Goal: Task Accomplishment & Management: Use online tool/utility

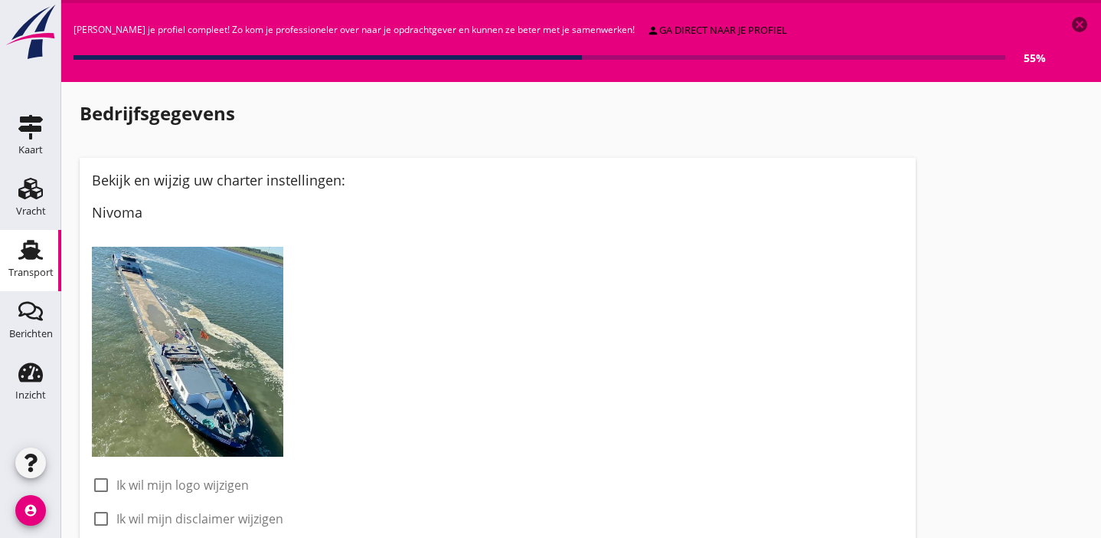
click at [37, 249] on use at bounding box center [30, 250] width 25 height 20
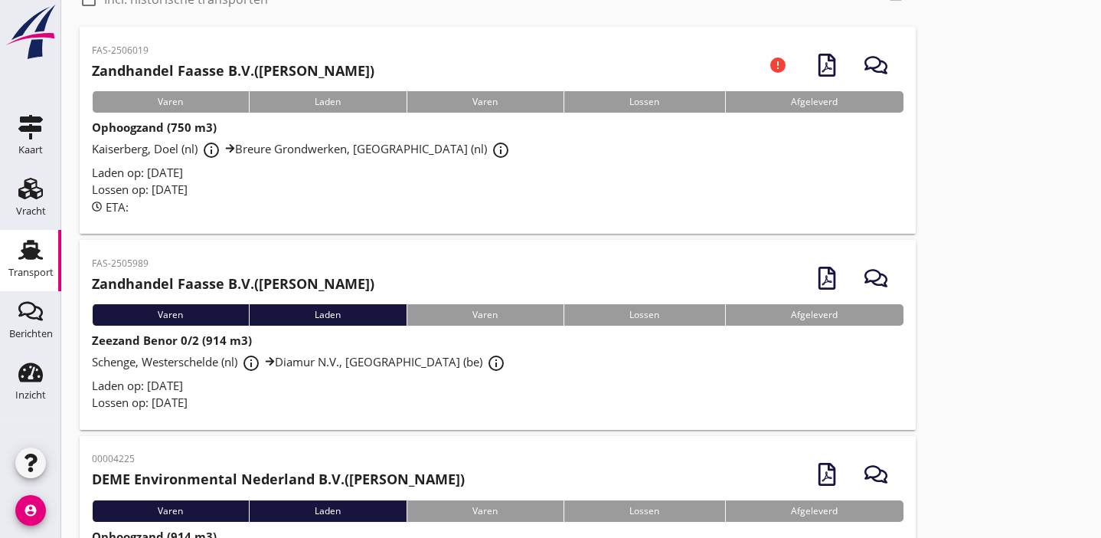
scroll to position [92, 0]
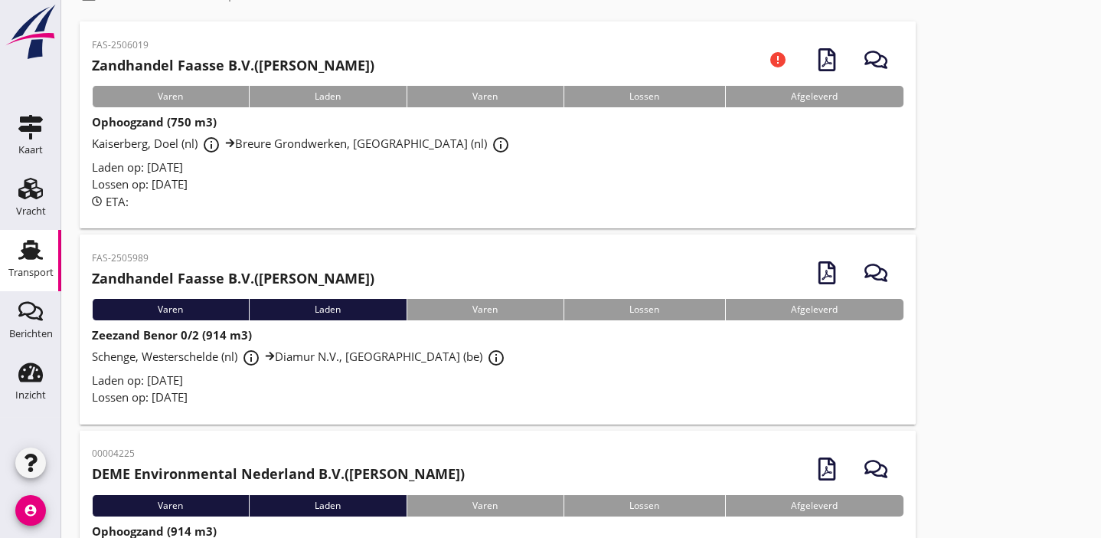
click at [377, 372] on div "Laden op: [DATE]" at bounding box center [498, 380] width 812 height 18
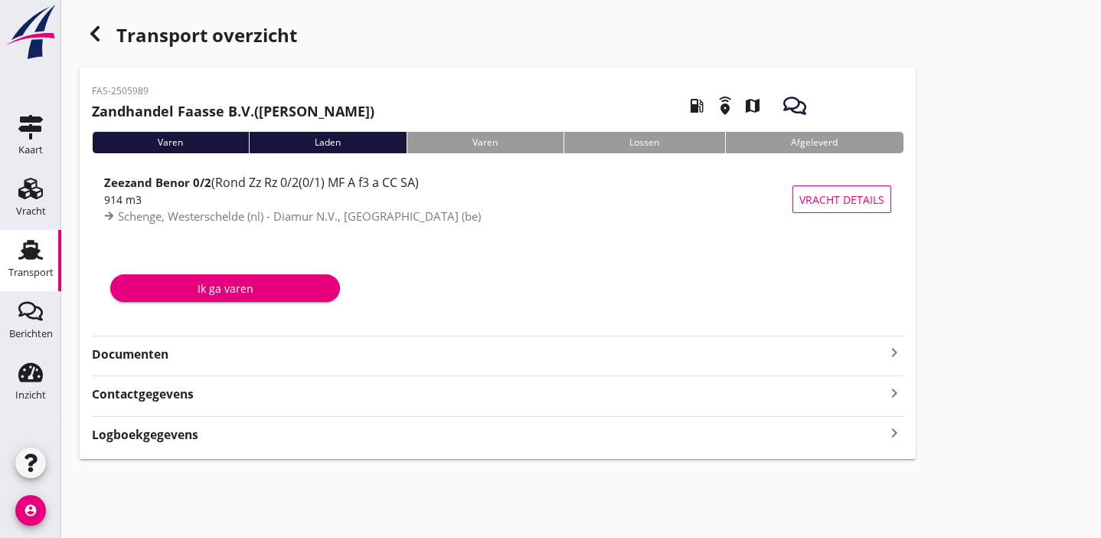
click at [382, 359] on strong "Documenten" at bounding box center [488, 354] width 793 height 18
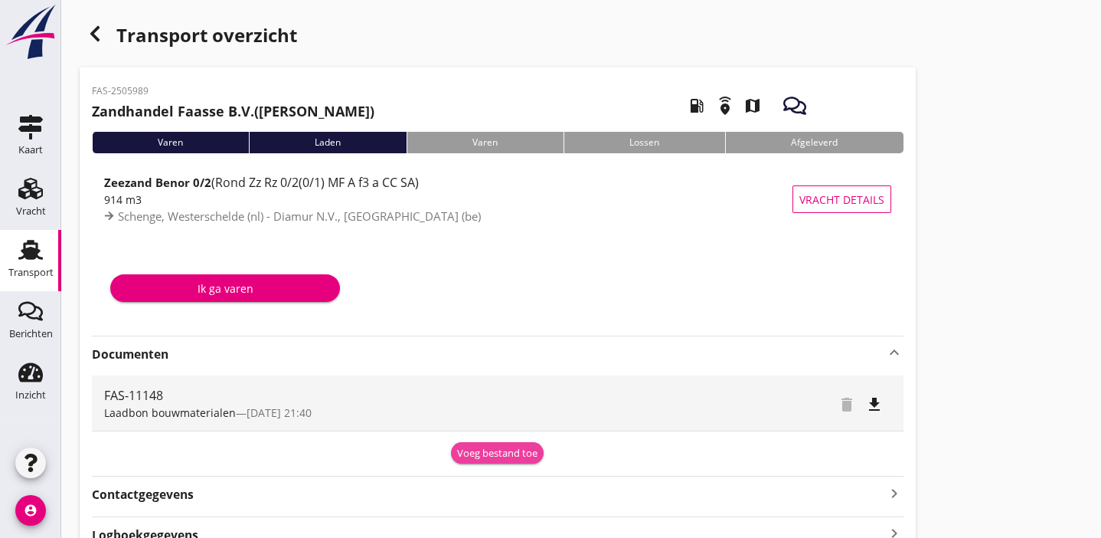
click at [478, 453] on div "Voeg bestand toe" at bounding box center [497, 453] width 80 height 15
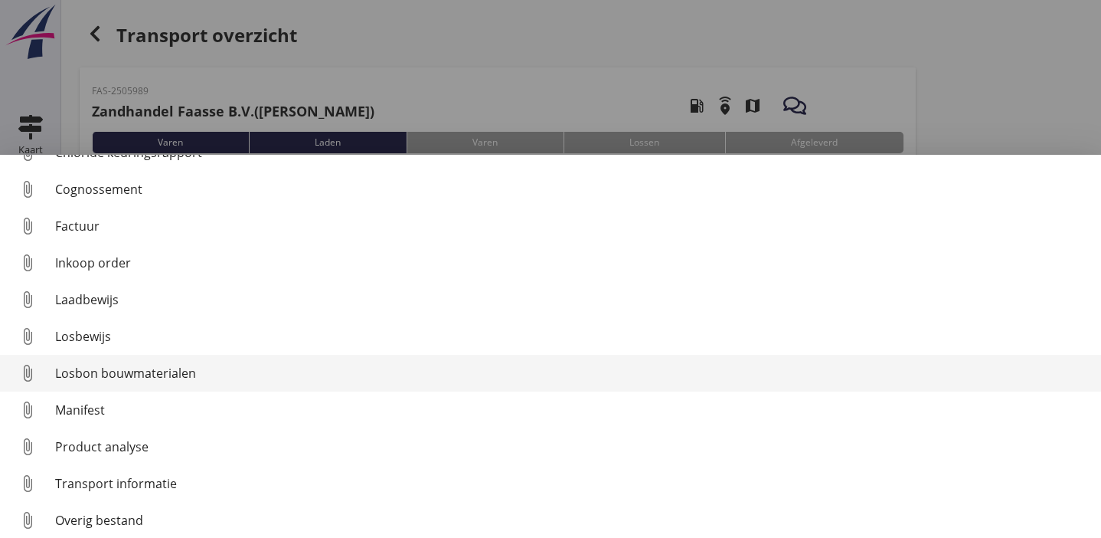
scroll to position [70, 0]
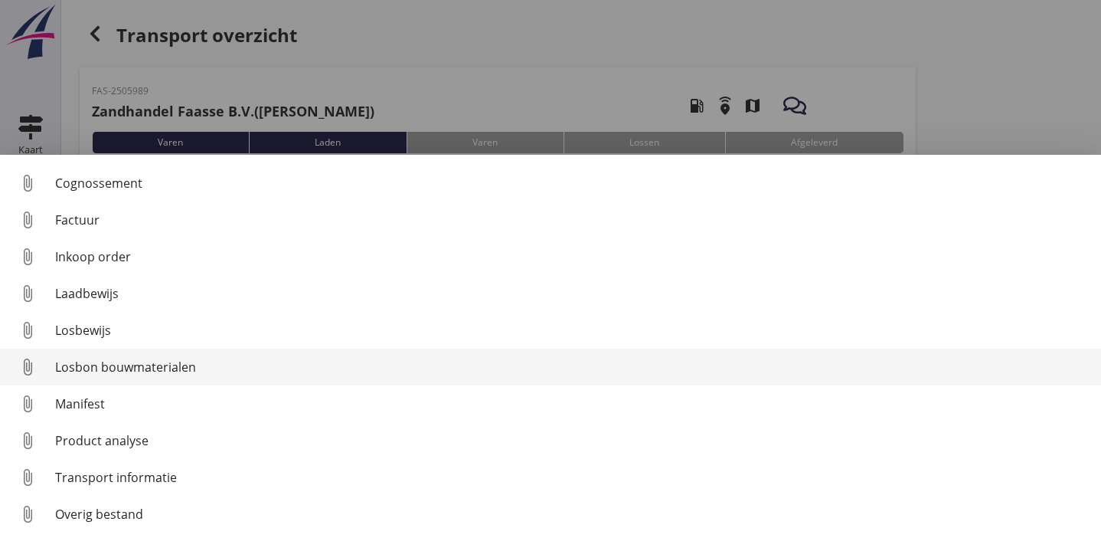
click at [239, 366] on div "Losbon bouwmaterialen" at bounding box center [572, 367] width 1034 height 18
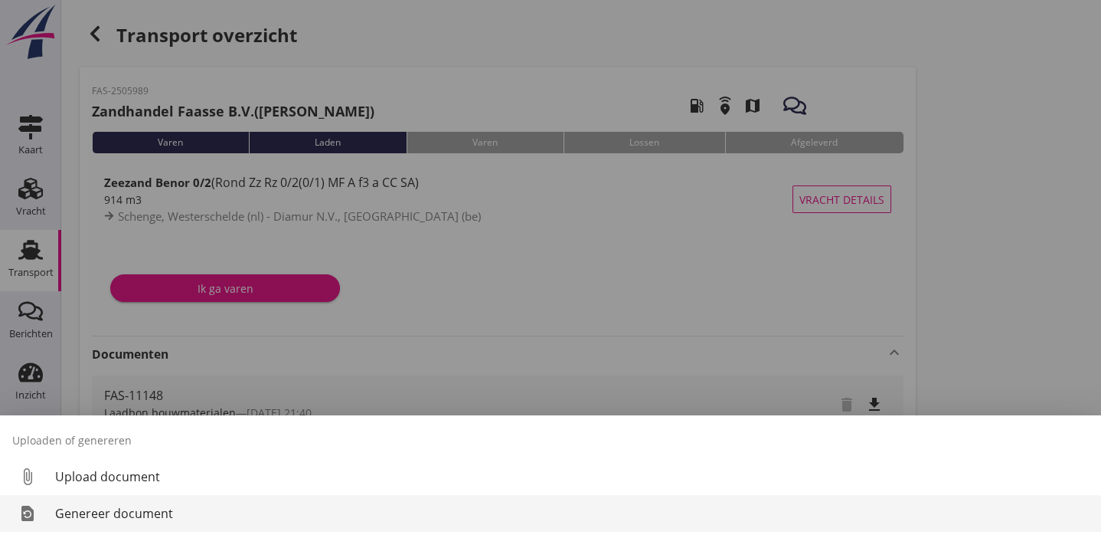
click at [145, 511] on div "Genereer document" at bounding box center [572, 513] width 1034 height 18
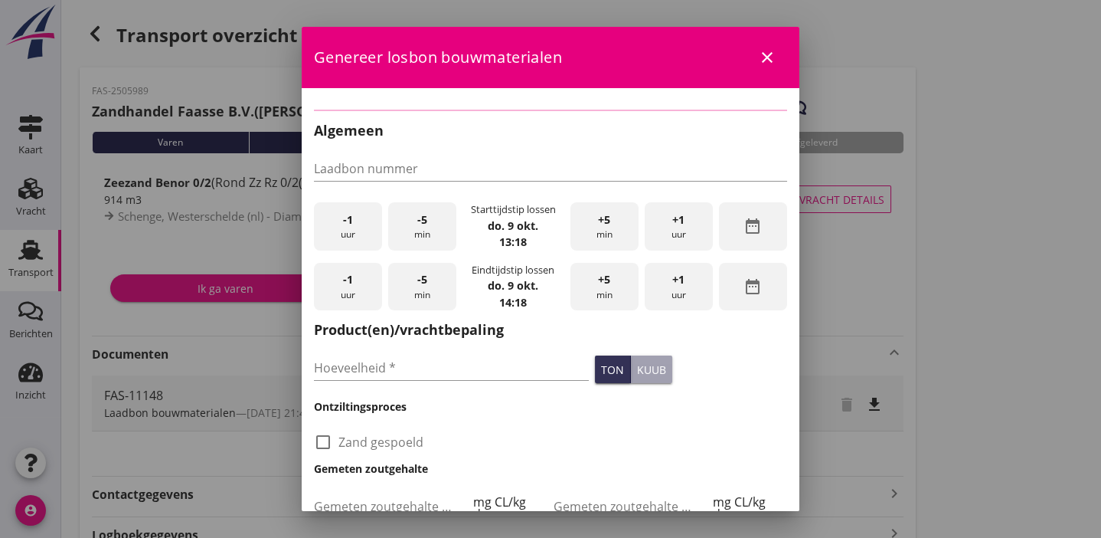
type input "FAS-11148"
type input "914"
checkbox input "true"
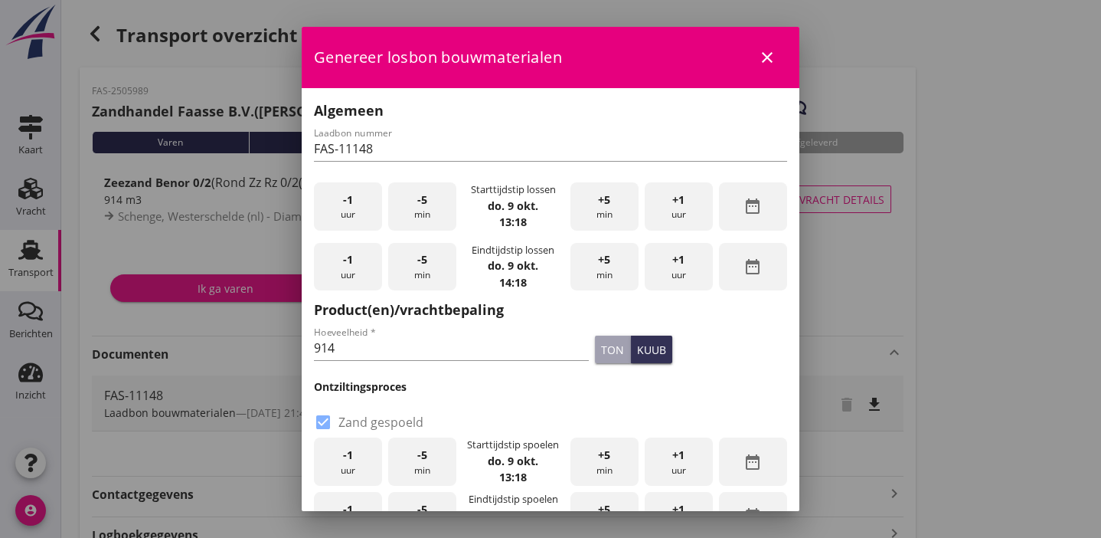
click at [355, 206] on div "-1 uur" at bounding box center [348, 206] width 68 height 48
click at [469, 349] on input "914" at bounding box center [451, 347] width 275 height 25
type input "9"
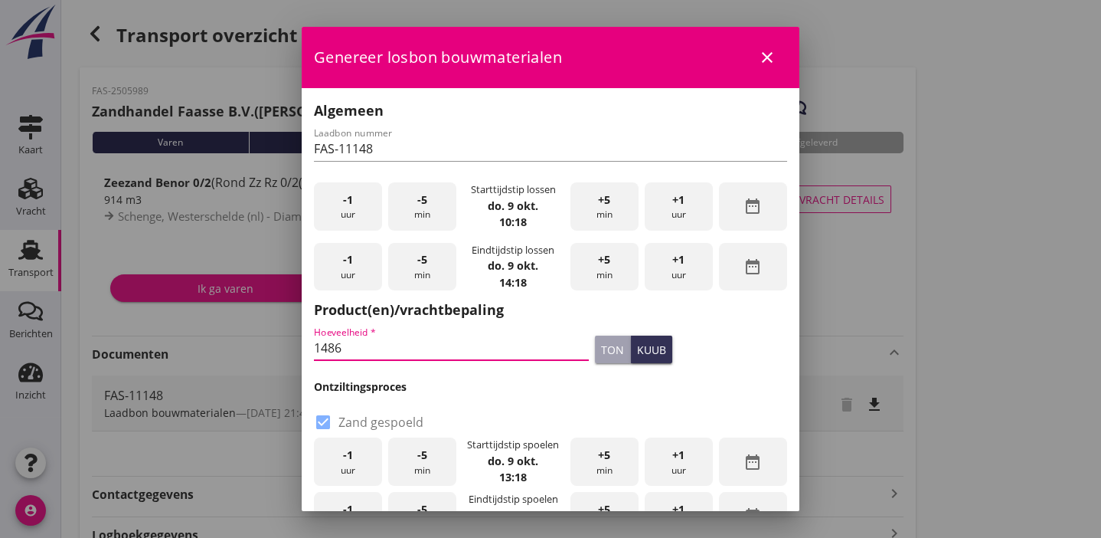
type input "1486"
click at [601, 352] on div "ton" at bounding box center [612, 349] width 23 height 16
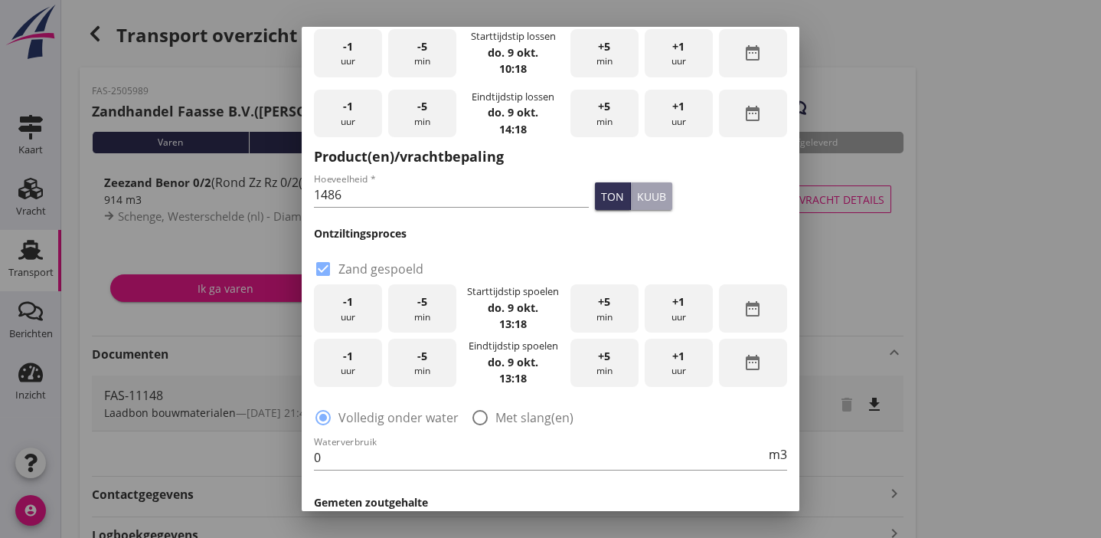
scroll to position [185, 0]
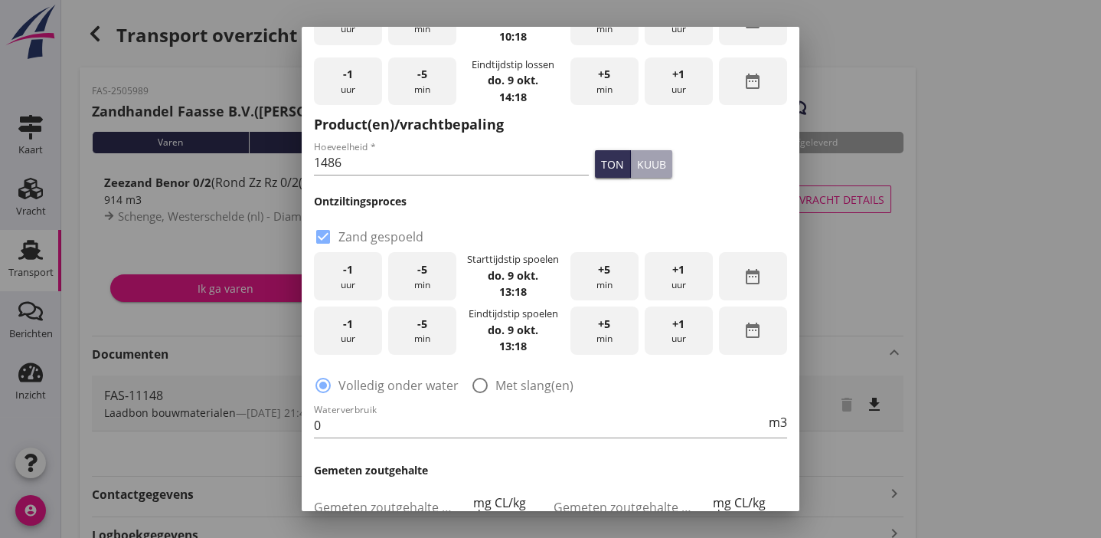
click at [356, 275] on div "-1 uur" at bounding box center [348, 276] width 68 height 48
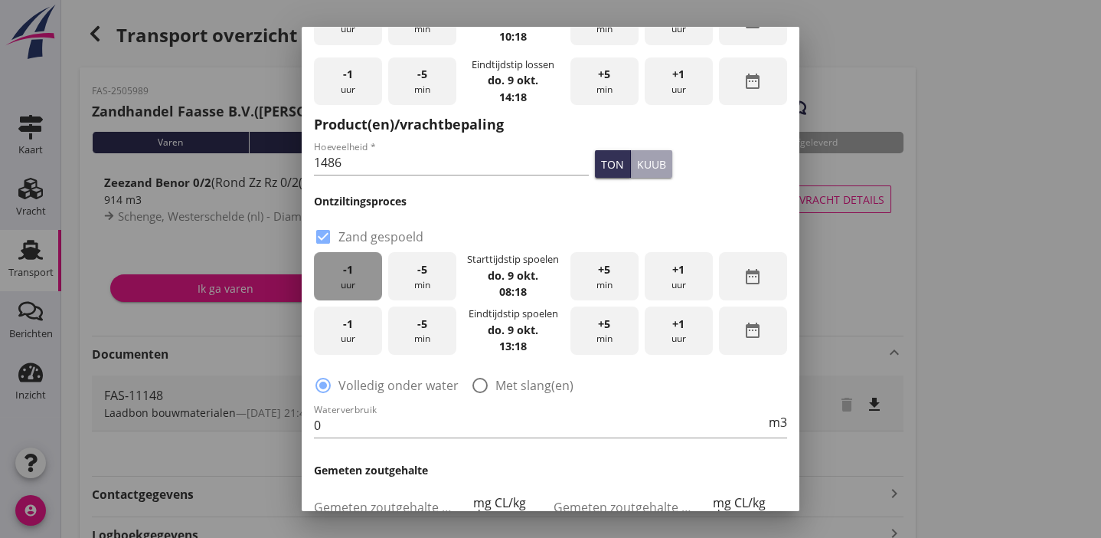
click at [356, 275] on div "-1 uur" at bounding box center [348, 276] width 68 height 48
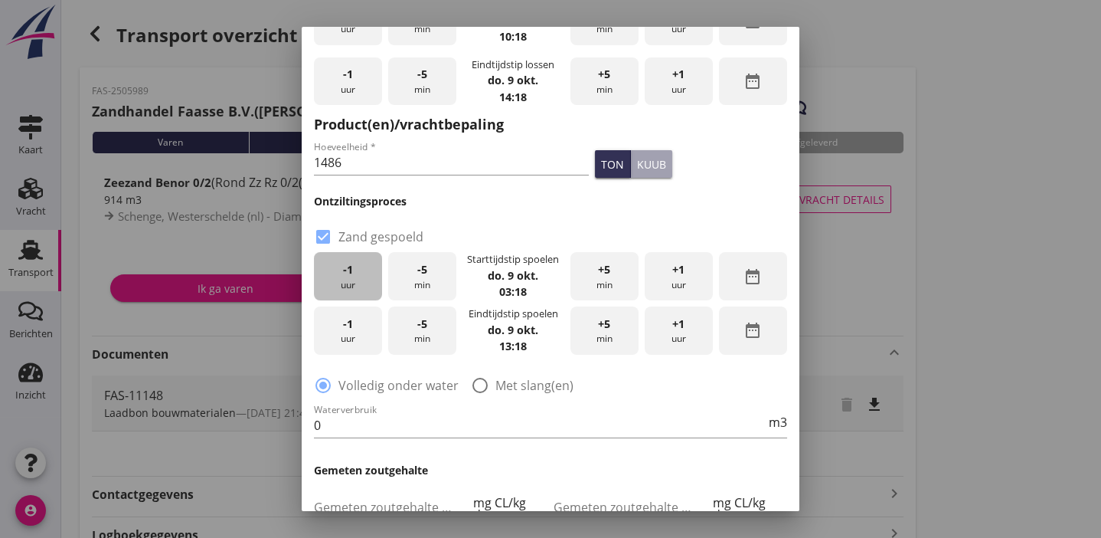
click at [356, 275] on div "-1 uur" at bounding box center [348, 276] width 68 height 48
click at [355, 330] on div "-1 uur" at bounding box center [348, 330] width 68 height 48
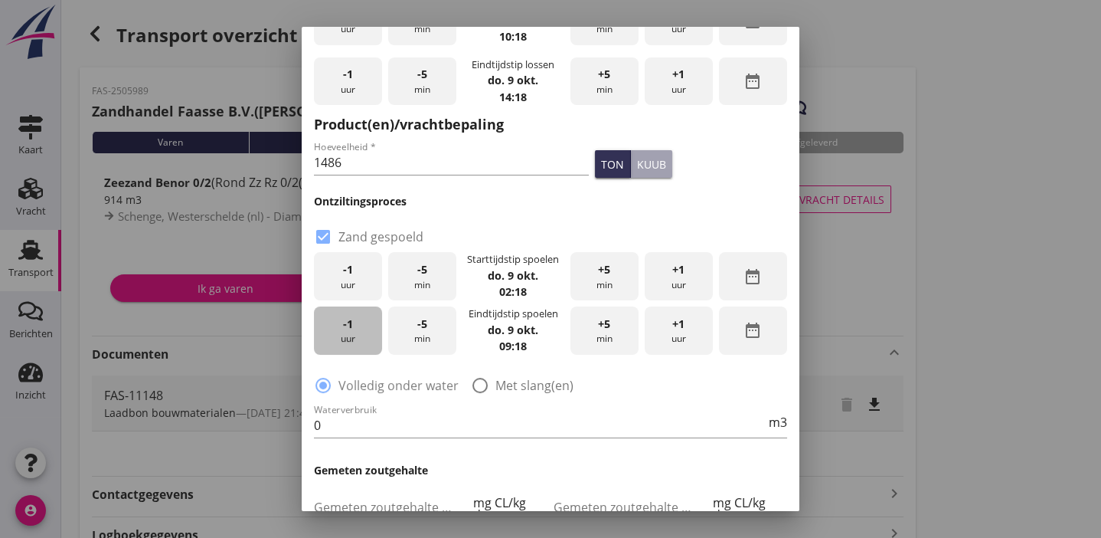
click at [355, 330] on div "-1 uur" at bounding box center [348, 330] width 68 height 48
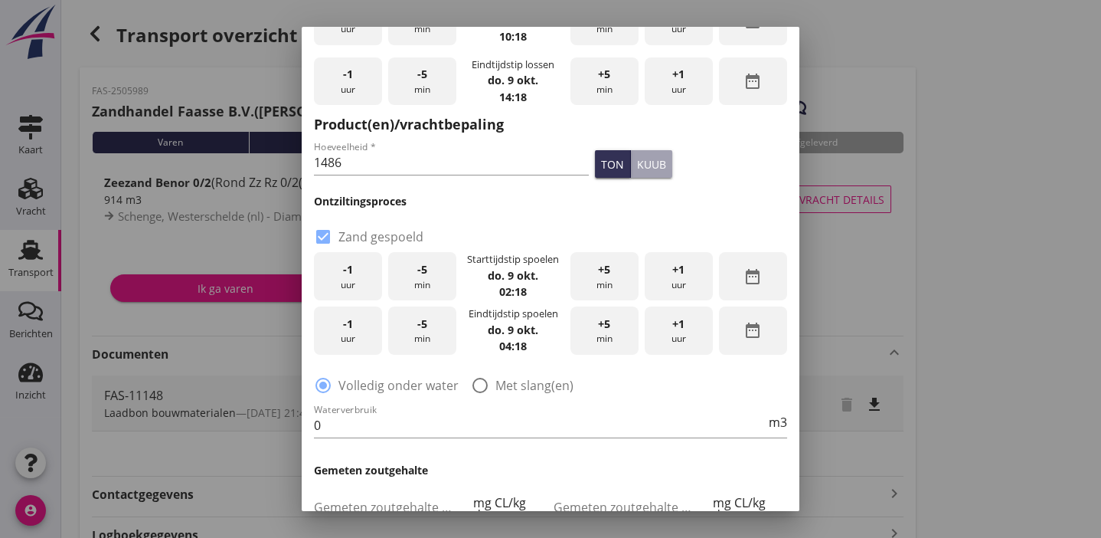
click at [475, 384] on div at bounding box center [480, 385] width 26 height 26
radio input "false"
radio input "true"
click at [348, 415] on input "0" at bounding box center [540, 425] width 452 height 25
click at [426, 427] on input "350" at bounding box center [540, 425] width 452 height 25
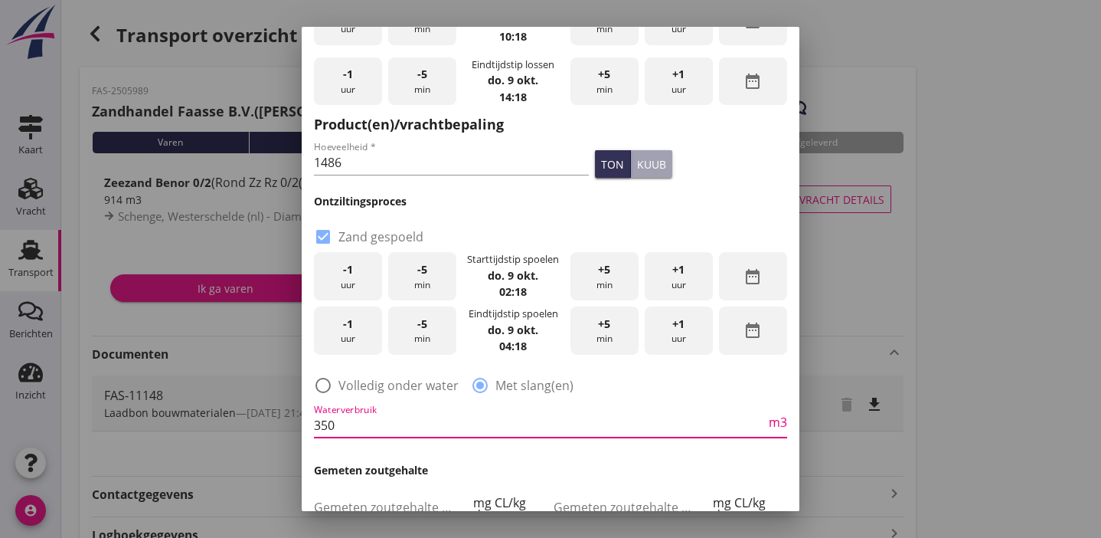
click at [426, 425] on input "350" at bounding box center [540, 425] width 452 height 25
type input "350"
click at [636, 384] on div "radio_button_unchecked Volledig onder water radio_button_checked Met slang(en)" at bounding box center [550, 383] width 473 height 21
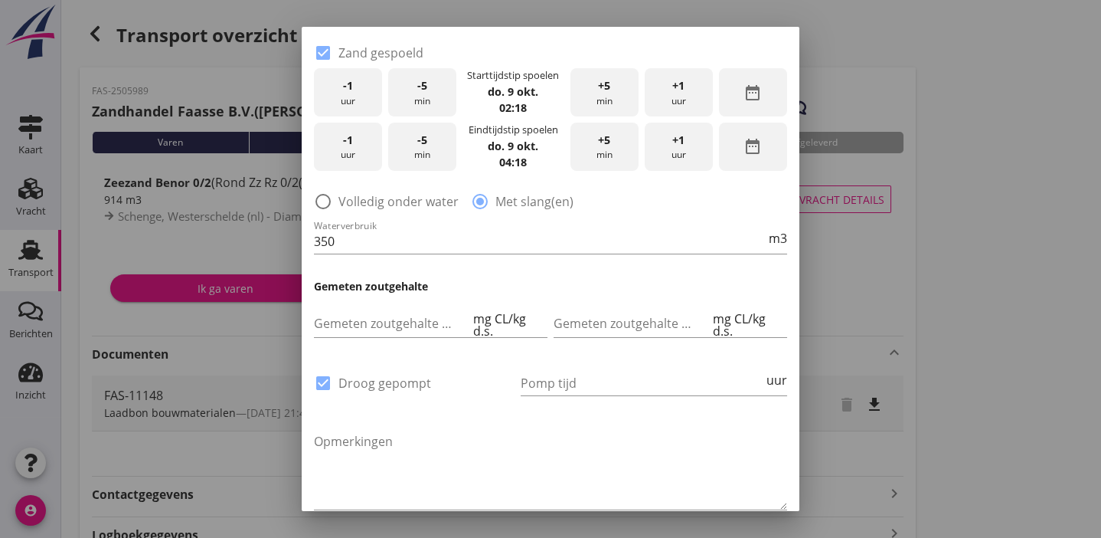
scroll to position [371, 0]
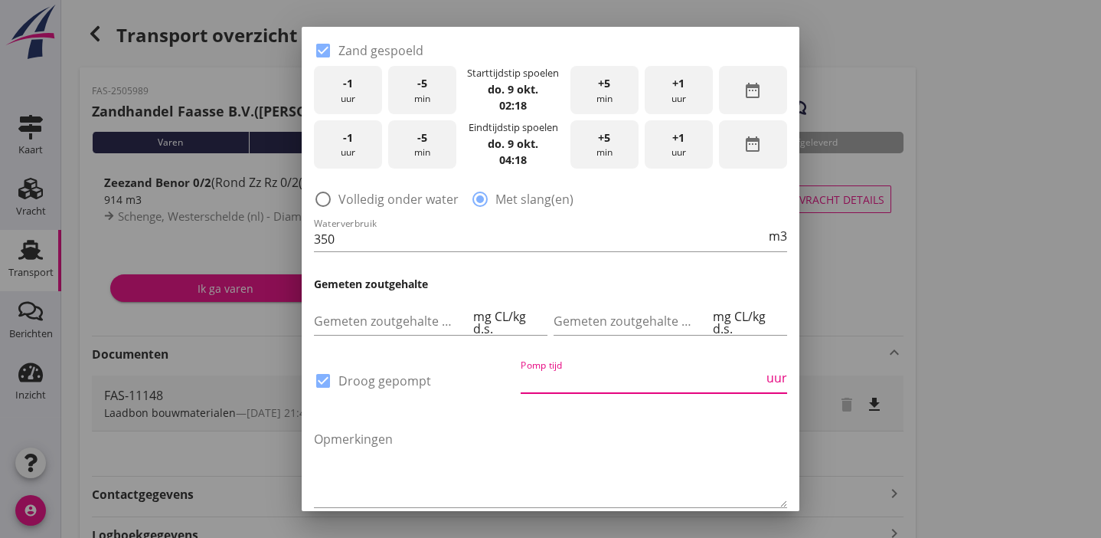
drag, startPoint x: 549, startPoint y: 377, endPoint x: 501, endPoint y: 412, distance: 59.7
click at [547, 379] on input "Pomp tijd" at bounding box center [642, 380] width 243 height 25
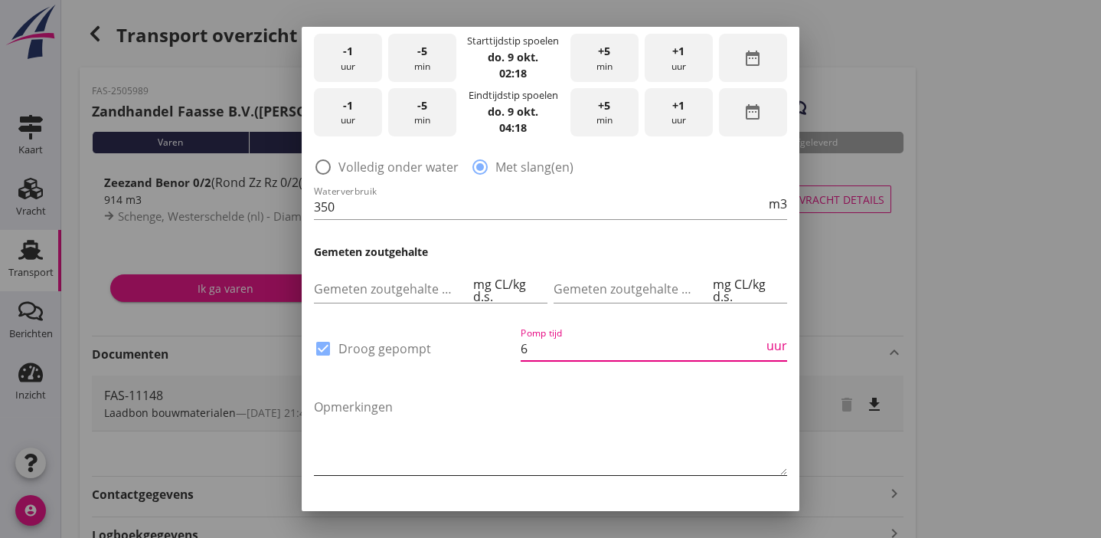
scroll to position [417, 0]
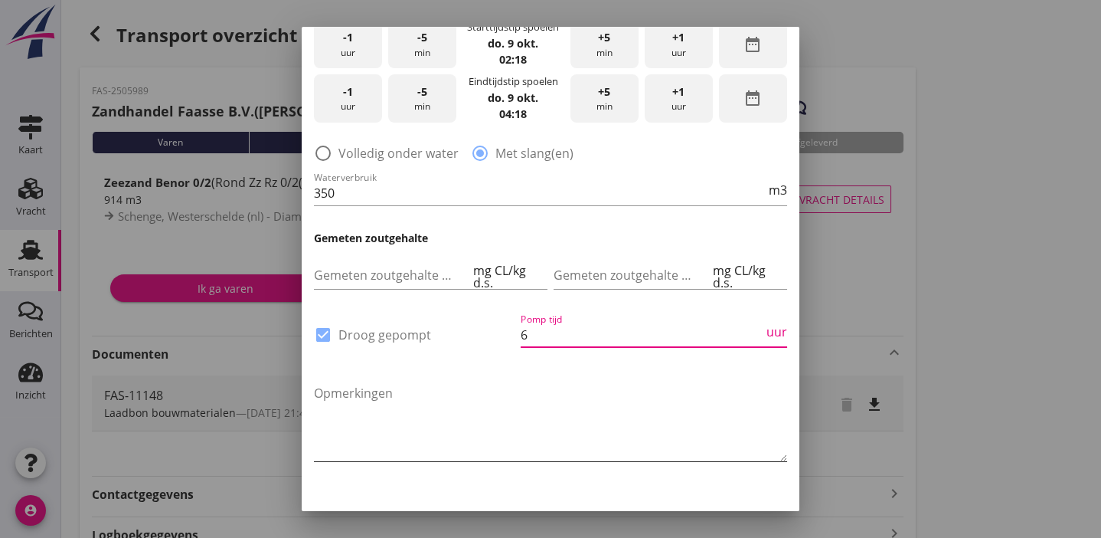
type input "6"
click at [493, 425] on textarea "Opmerkingen" at bounding box center [550, 421] width 473 height 80
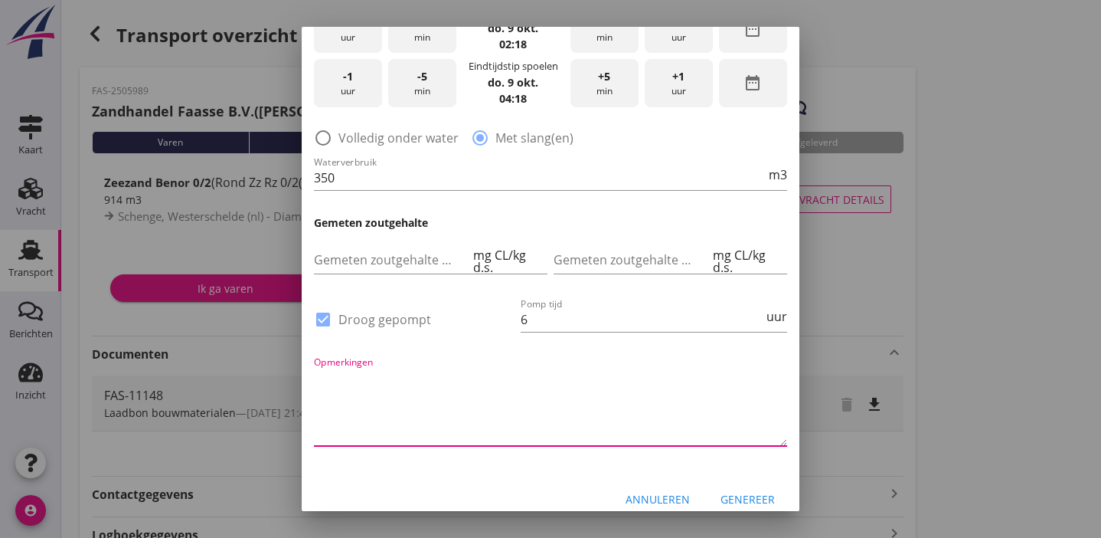
scroll to position [446, 0]
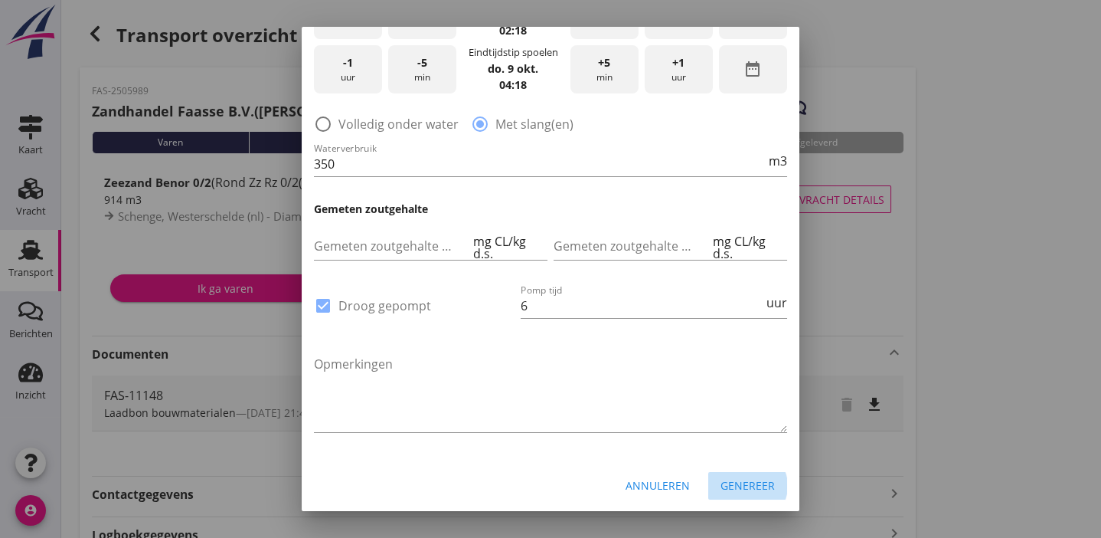
click at [730, 485] on div "Genereer" at bounding box center [748, 485] width 54 height 16
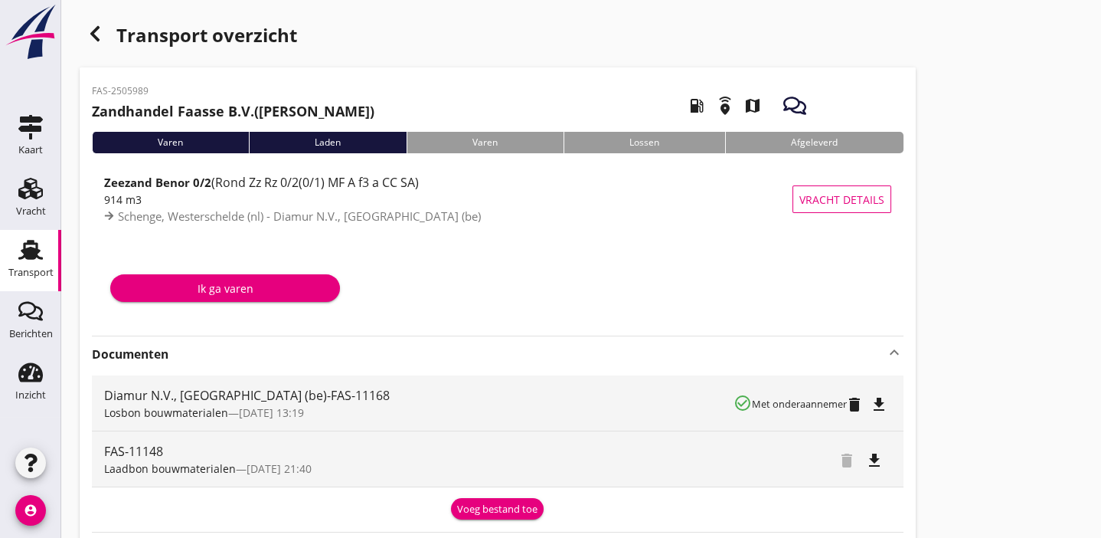
click at [881, 403] on icon "file_download" at bounding box center [879, 404] width 18 height 18
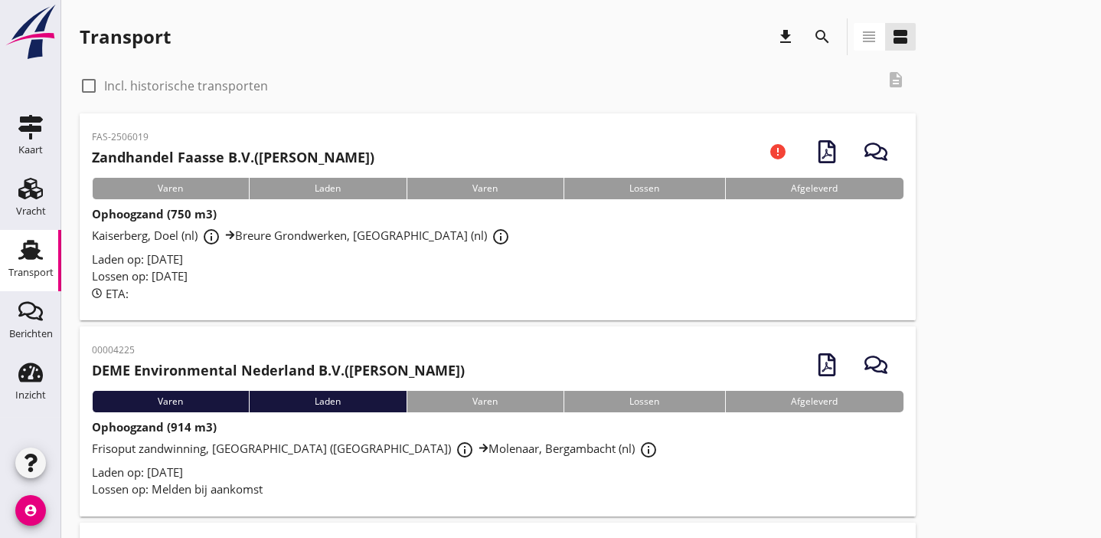
scroll to position [46, 0]
